Goal: Information Seeking & Learning: Learn about a topic

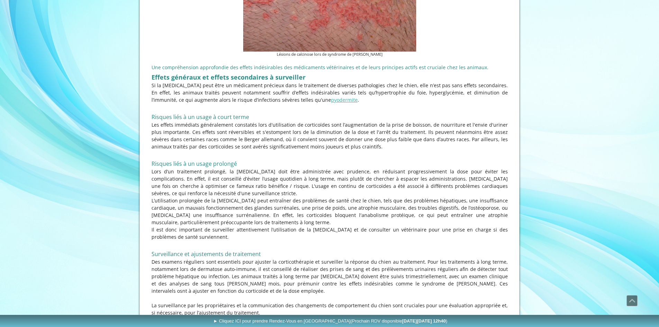
scroll to position [1521, 0]
click at [331, 95] on link "pyodermite" at bounding box center [344, 98] width 27 height 7
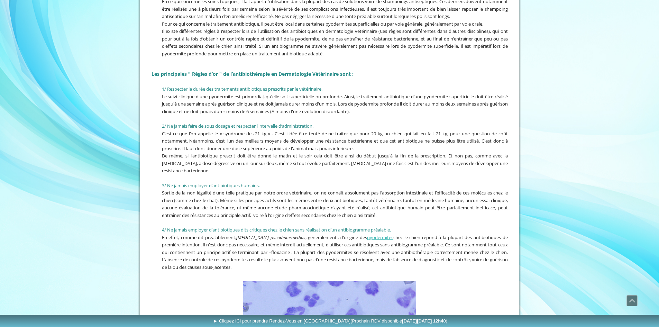
scroll to position [795, 0]
